Goal: Navigation & Orientation: Go to known website

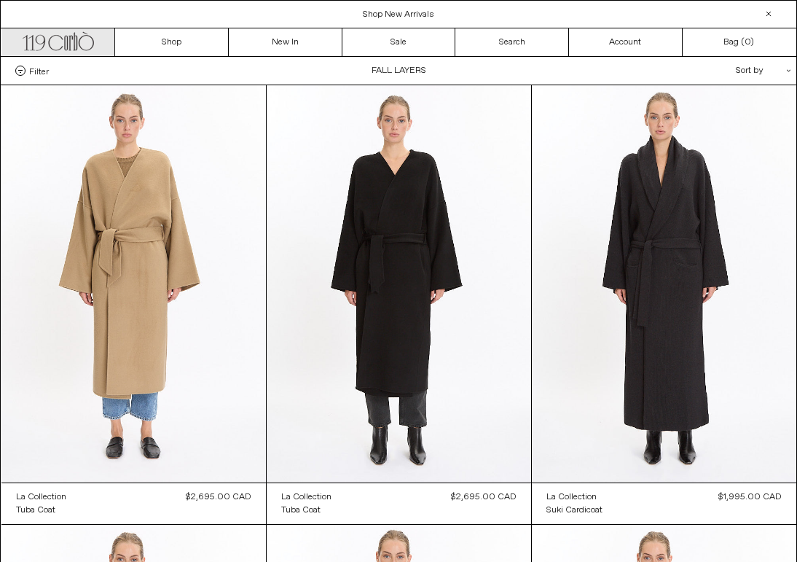
click at [67, 45] on icon at bounding box center [66, 43] width 4 height 15
